Goal: Task Accomplishment & Management: Use online tool/utility

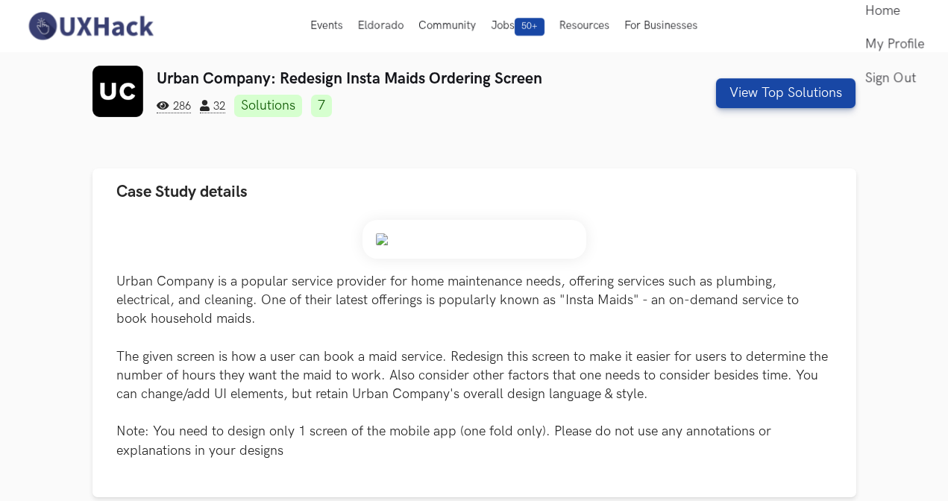
click at [791, 92] on button "View Top Solutions" at bounding box center [785, 93] width 139 height 30
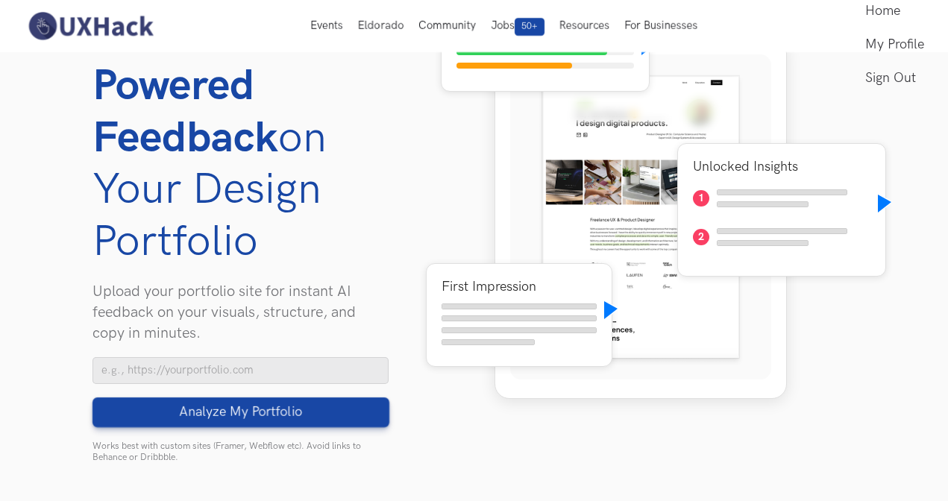
scroll to position [141, 0]
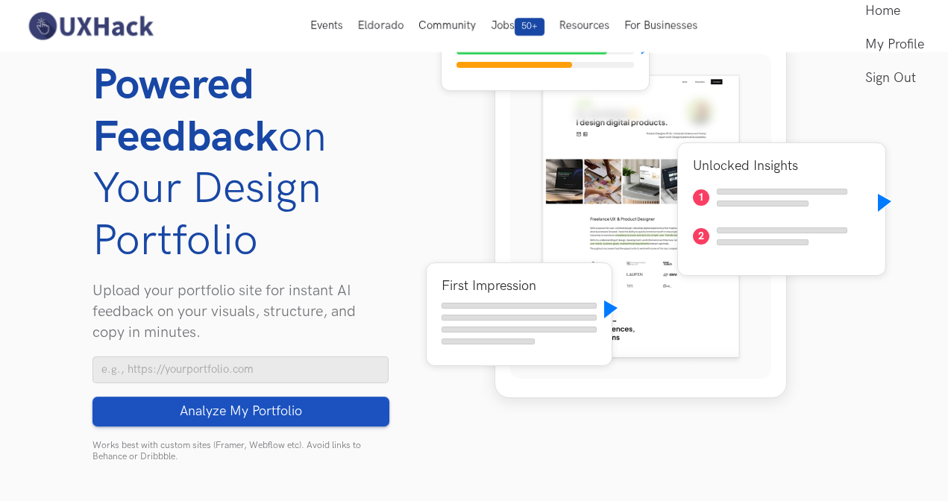
click at [335, 411] on button "Analyze My Portfolio Loading" at bounding box center [240, 412] width 297 height 30
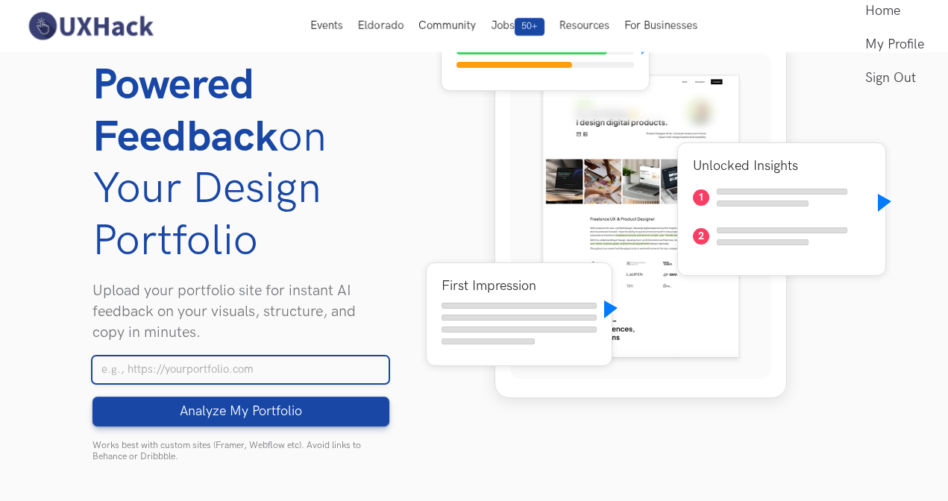
click at [298, 372] on input "Your Portfolio URL" at bounding box center [240, 370] width 297 height 27
paste input "https://uxfol.io/6db18aff"
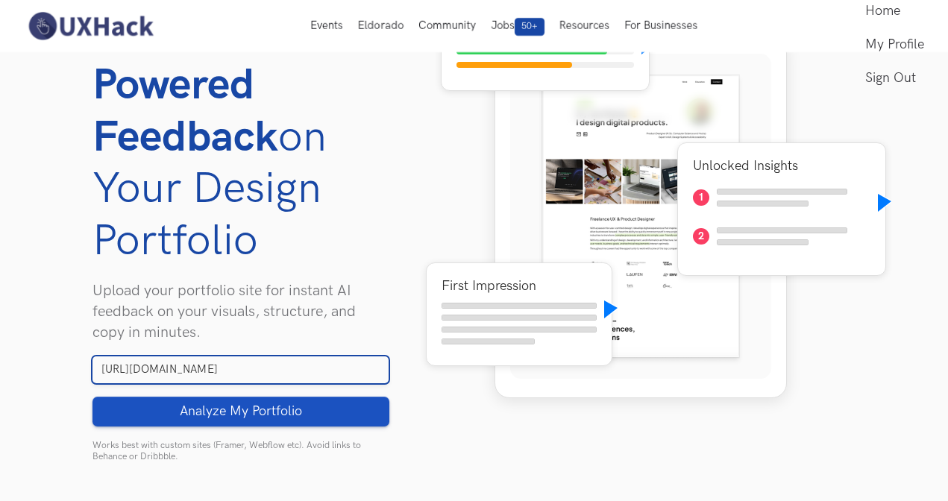
type input "https://uxfol.io/6db18aff"
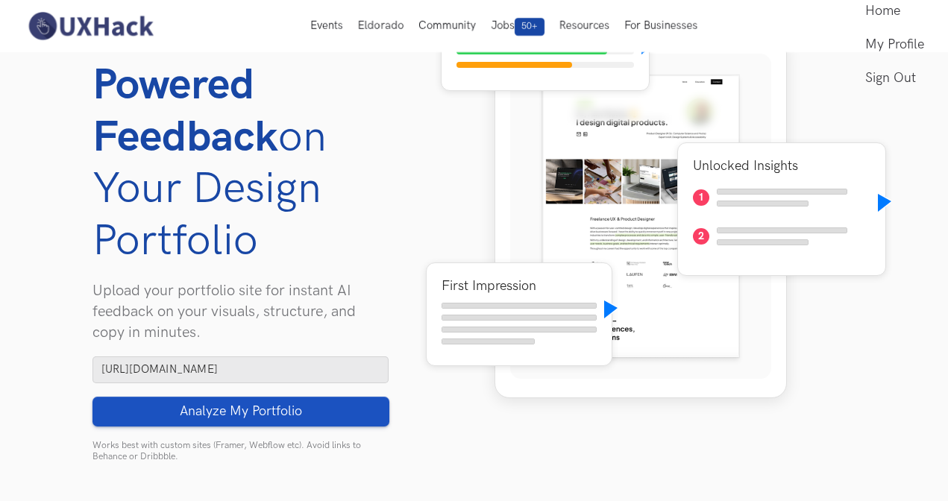
drag, startPoint x: 322, startPoint y: 415, endPoint x: 339, endPoint y: 416, distance: 16.5
click at [322, 415] on button "Analyze My Portfolio Loading" at bounding box center [240, 412] width 297 height 30
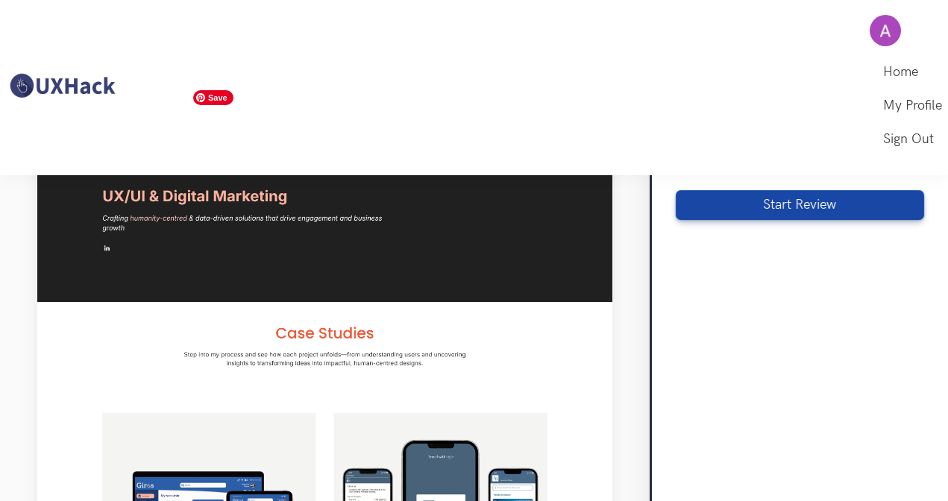
scroll to position [13, 0]
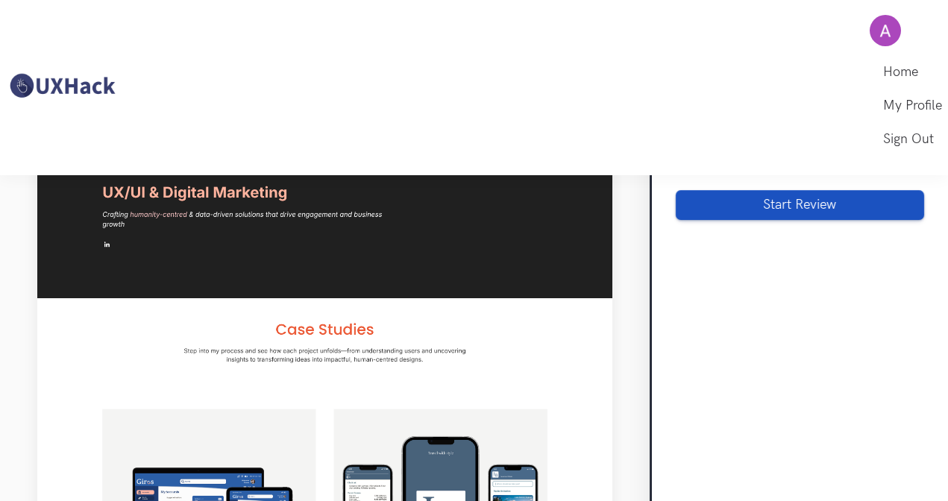
click at [760, 207] on button "Start Review" at bounding box center [800, 205] width 248 height 30
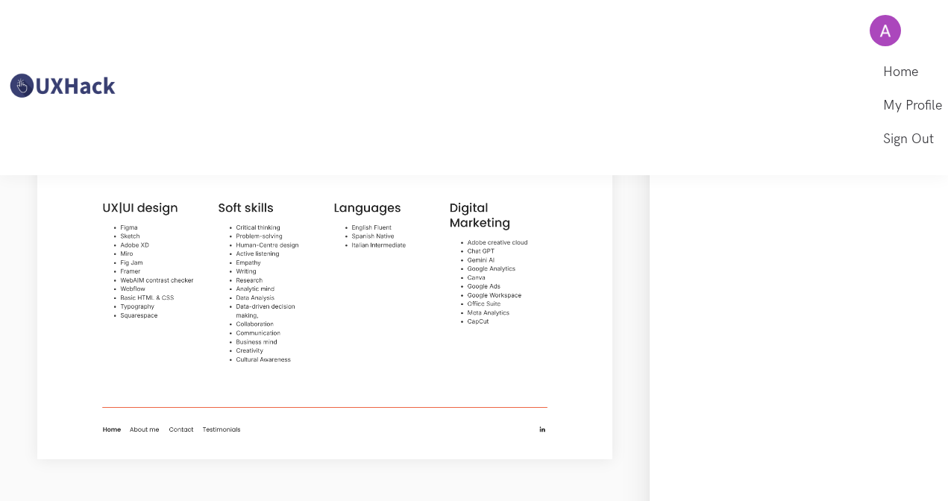
scroll to position [8, 0]
click at [782, 310] on div "You are looking for... Design internship First job Career transition To switch …" at bounding box center [799, 313] width 298 height 457
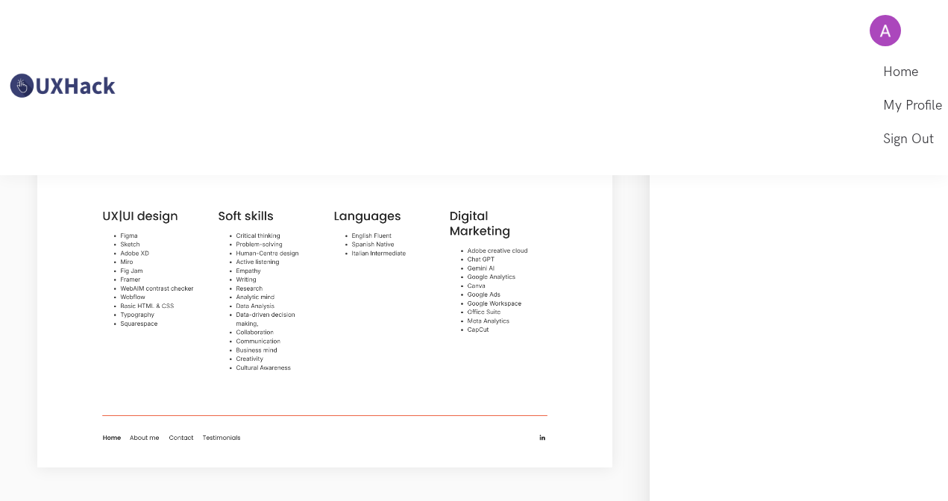
scroll to position [0, 0]
click at [769, 178] on p "Something went wrong while connecting to our AI system. Please try again in a f…" at bounding box center [798, 163] width 251 height 31
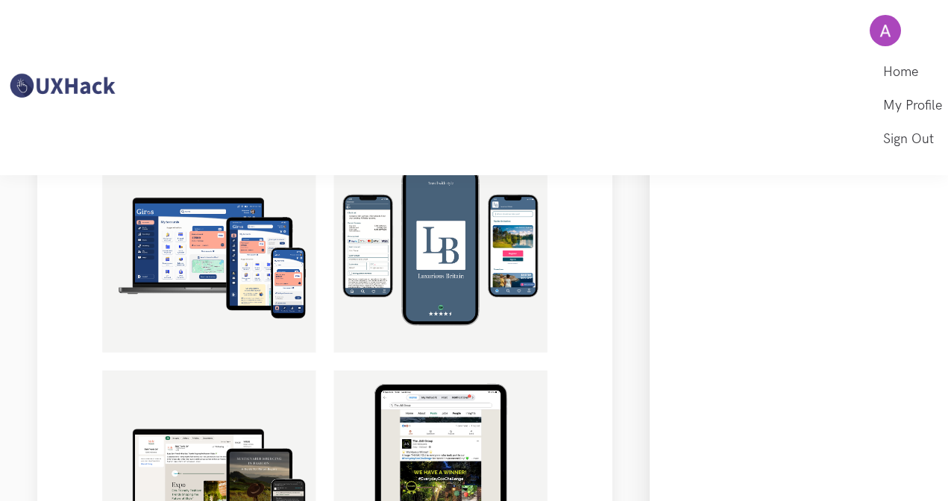
scroll to position [279, 0]
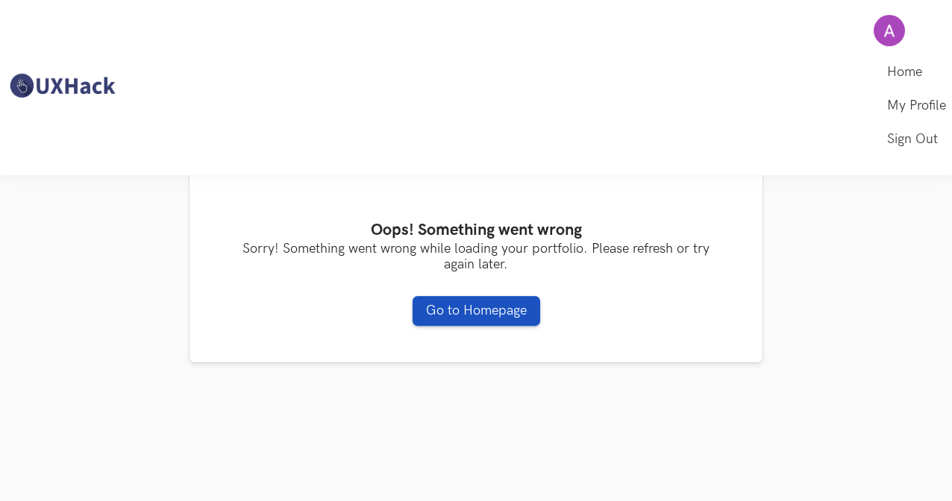
click at [465, 312] on link "Go to Homepage" at bounding box center [476, 311] width 128 height 30
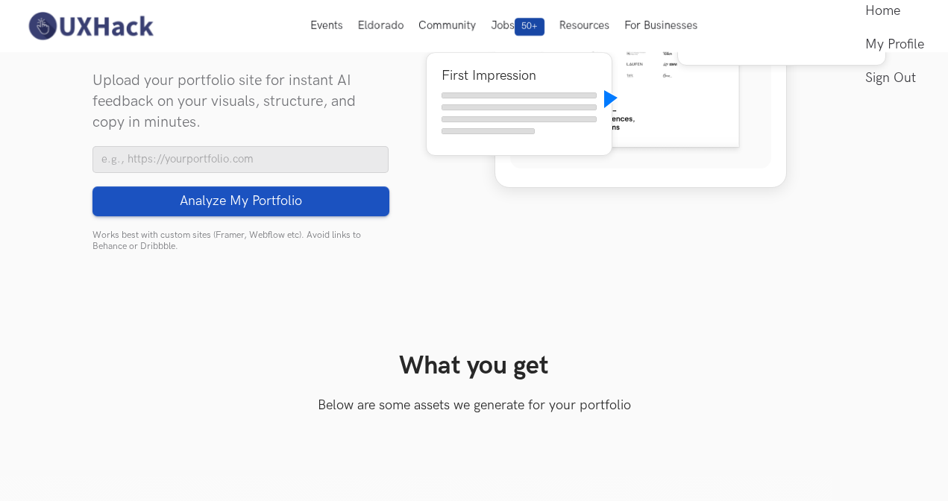
scroll to position [320, 0]
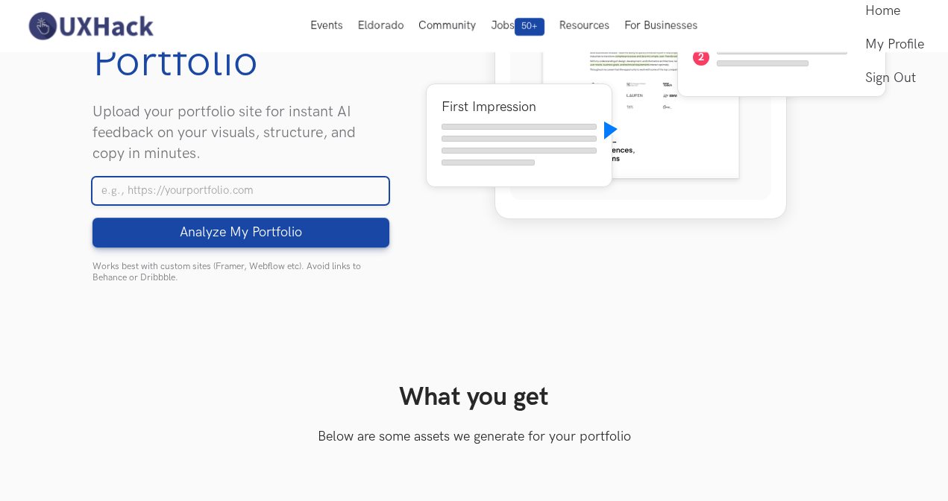
click at [336, 185] on input "Your Portfolio URL" at bounding box center [240, 191] width 297 height 27
paste input "https://uxfol.io/6db18aff"
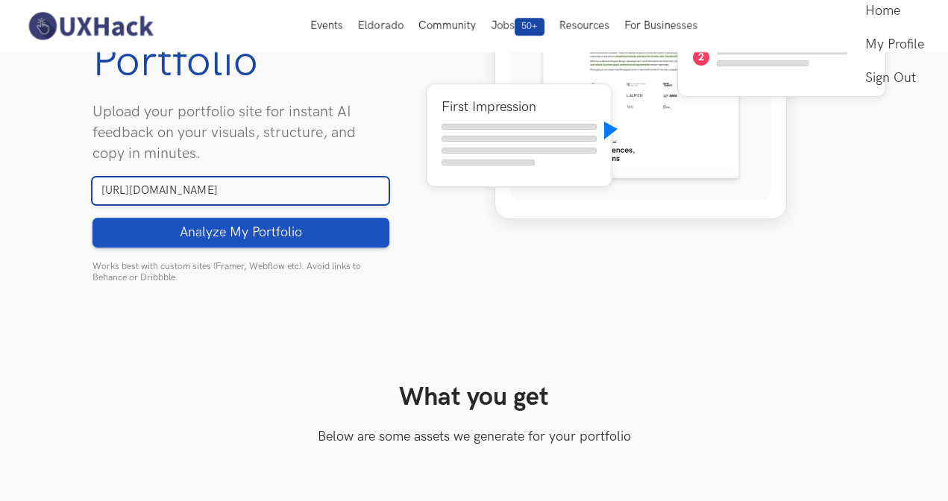
type input "https://uxfol.io/6db18aff"
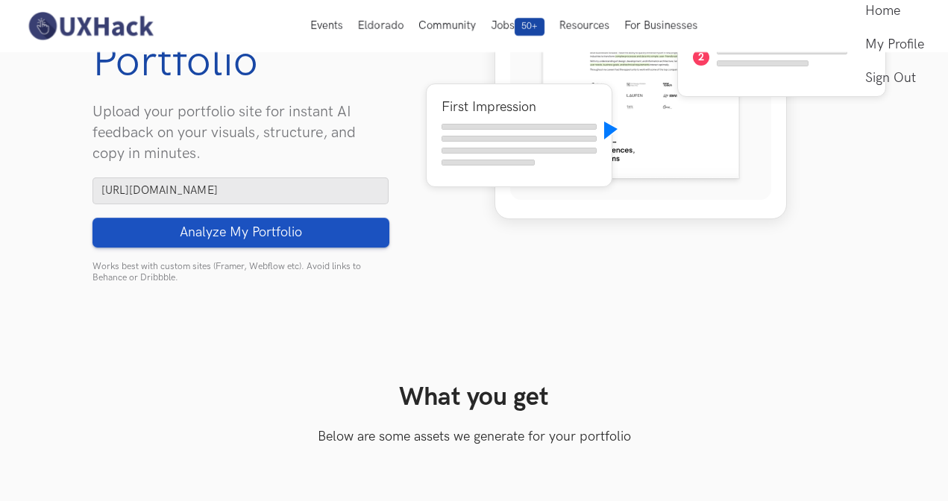
click at [303, 230] on button "Analyze My Portfolio Loading" at bounding box center [240, 233] width 297 height 30
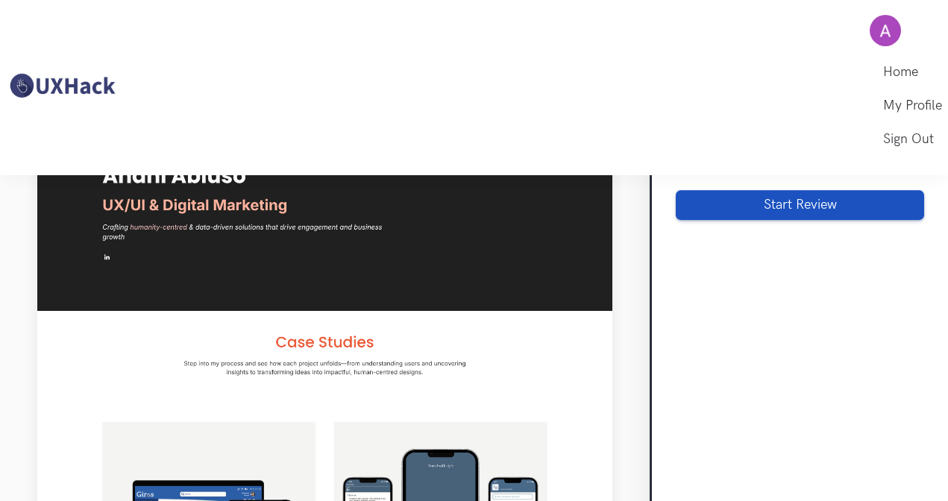
click at [814, 211] on button "Start Review" at bounding box center [800, 205] width 248 height 30
